Goal: Task Accomplishment & Management: Use online tool/utility

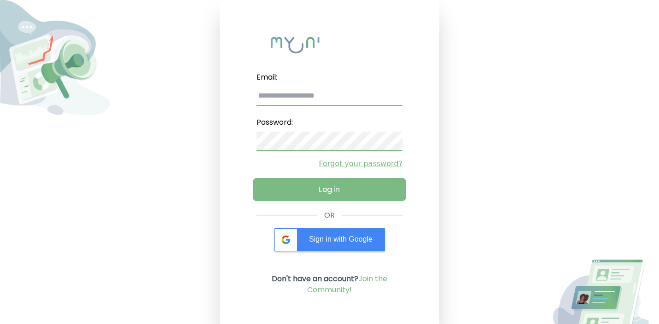
type input "**********"
click at [319, 182] on button "Log in" at bounding box center [329, 189] width 153 height 23
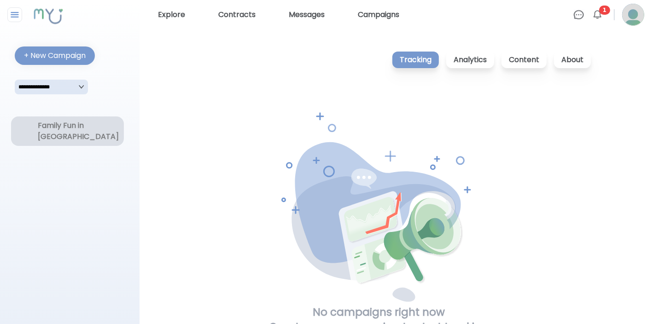
click at [72, 123] on div "Family Fun in [GEOGRAPHIC_DATA]" at bounding box center [67, 131] width 59 height 22
